Goal: Transaction & Acquisition: Book appointment/travel/reservation

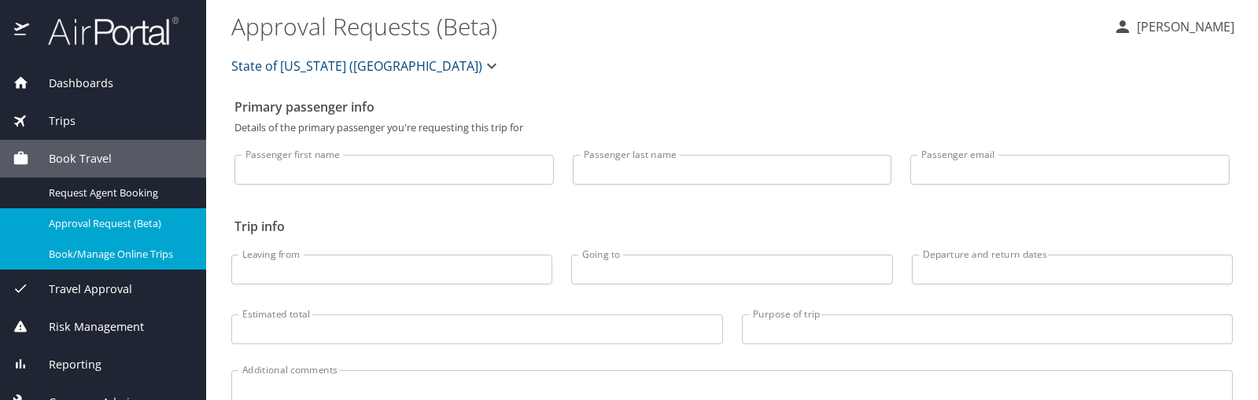
click at [138, 256] on span "Book/Manage Online Trips" at bounding box center [118, 254] width 138 height 15
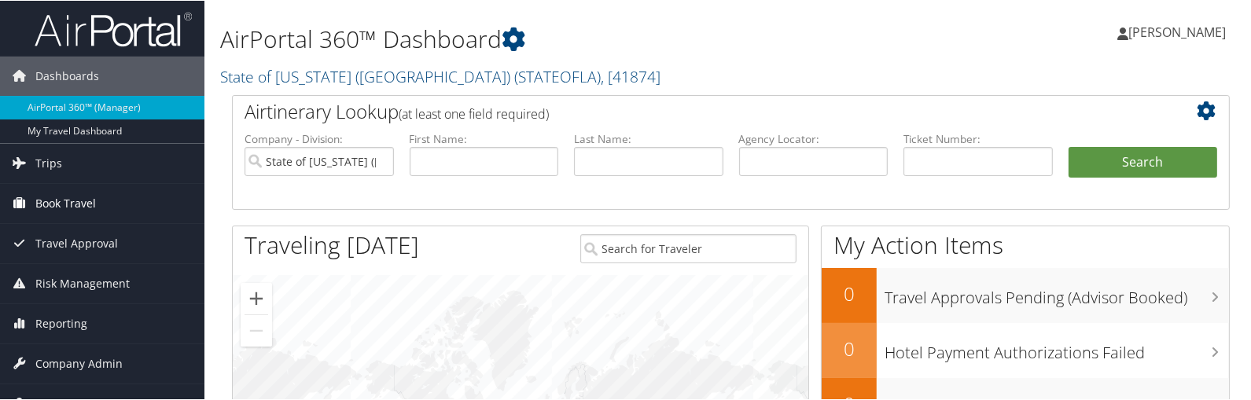
click at [37, 203] on span "Book Travel" at bounding box center [65, 202] width 61 height 39
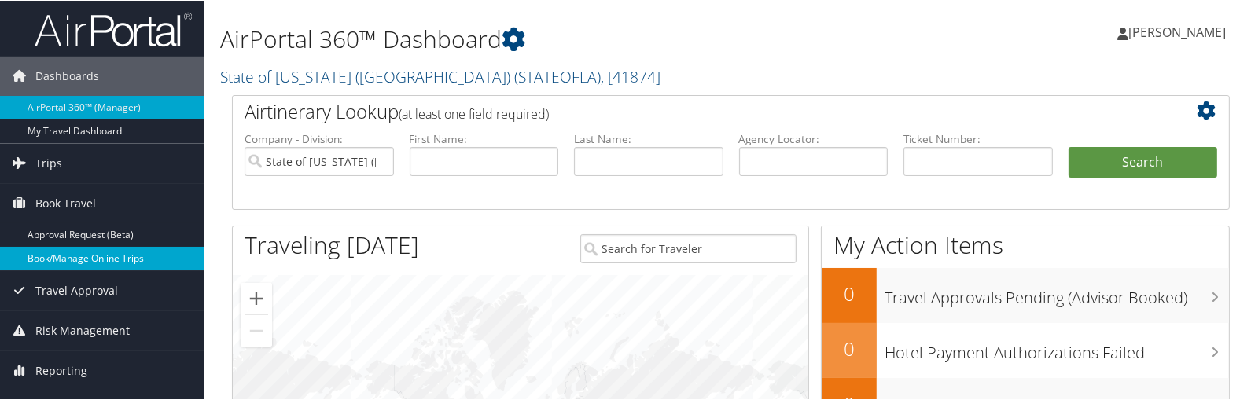
click at [39, 249] on link "Book/Manage Online Trips" at bounding box center [102, 258] width 204 height 24
